Goal: Information Seeking & Learning: Learn about a topic

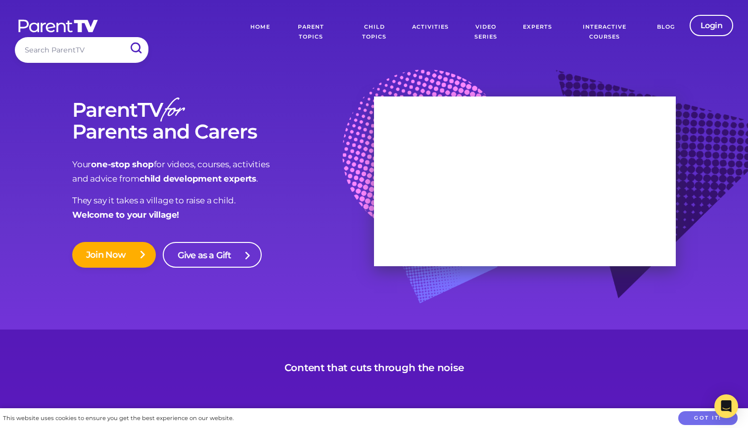
click at [317, 29] on link "Parent Topics" at bounding box center [311, 32] width 66 height 35
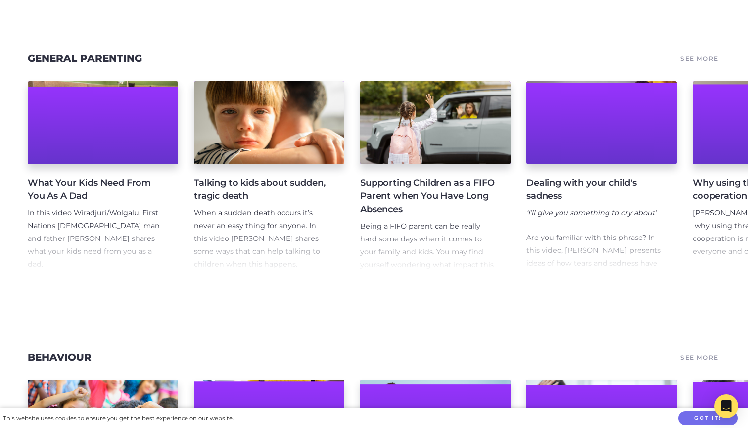
scroll to position [655, 0]
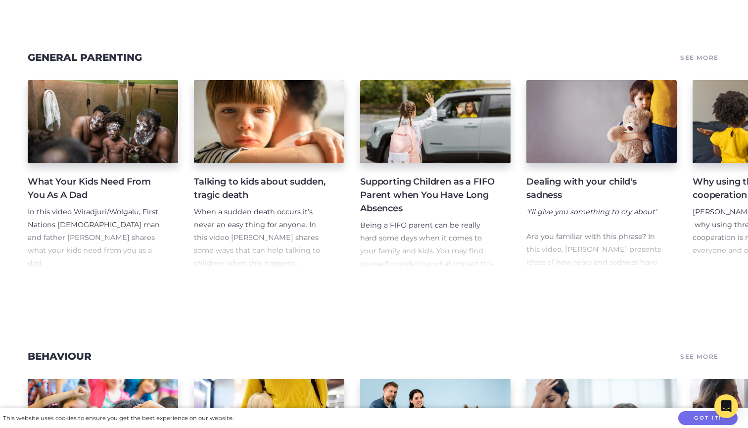
click at [78, 182] on h4 "What Your Kids Need From You As A Dad" at bounding box center [95, 188] width 135 height 27
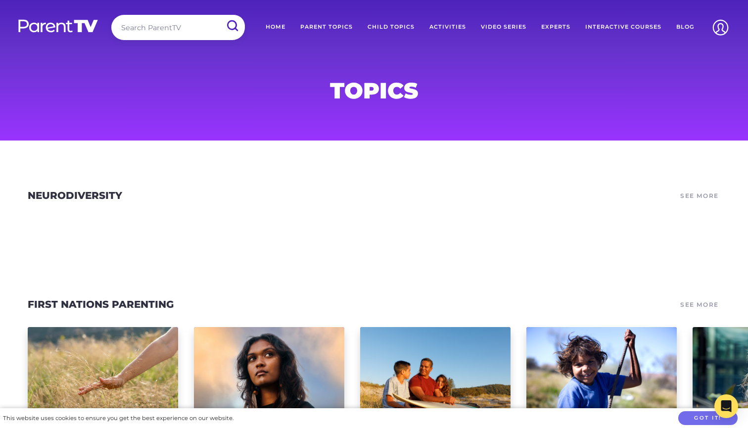
scroll to position [0, 0]
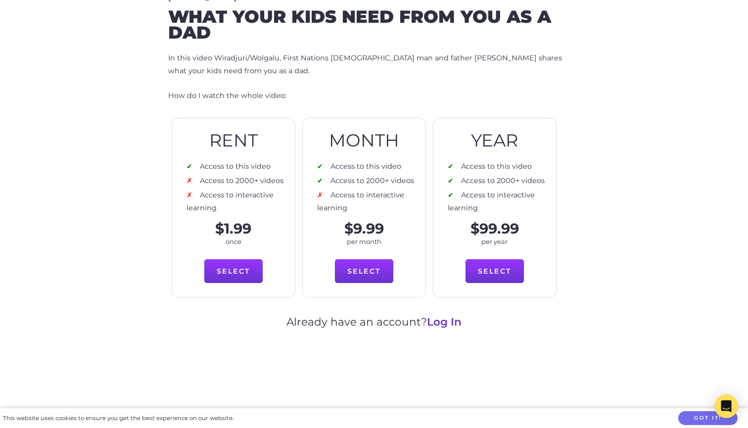
scroll to position [275, 0]
